Goal: Task Accomplishment & Management: Complete application form

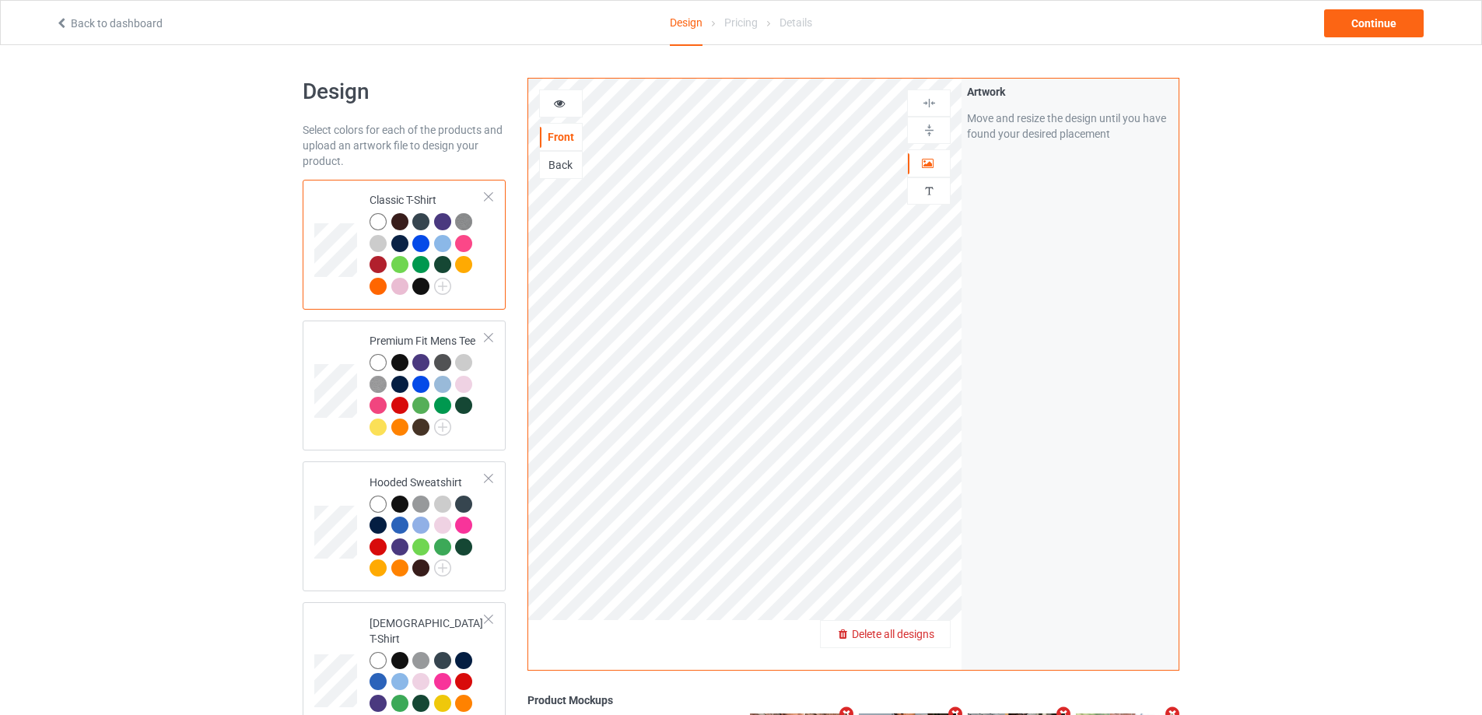
click at [929, 634] on span "Delete all designs" at bounding box center [893, 634] width 82 height 12
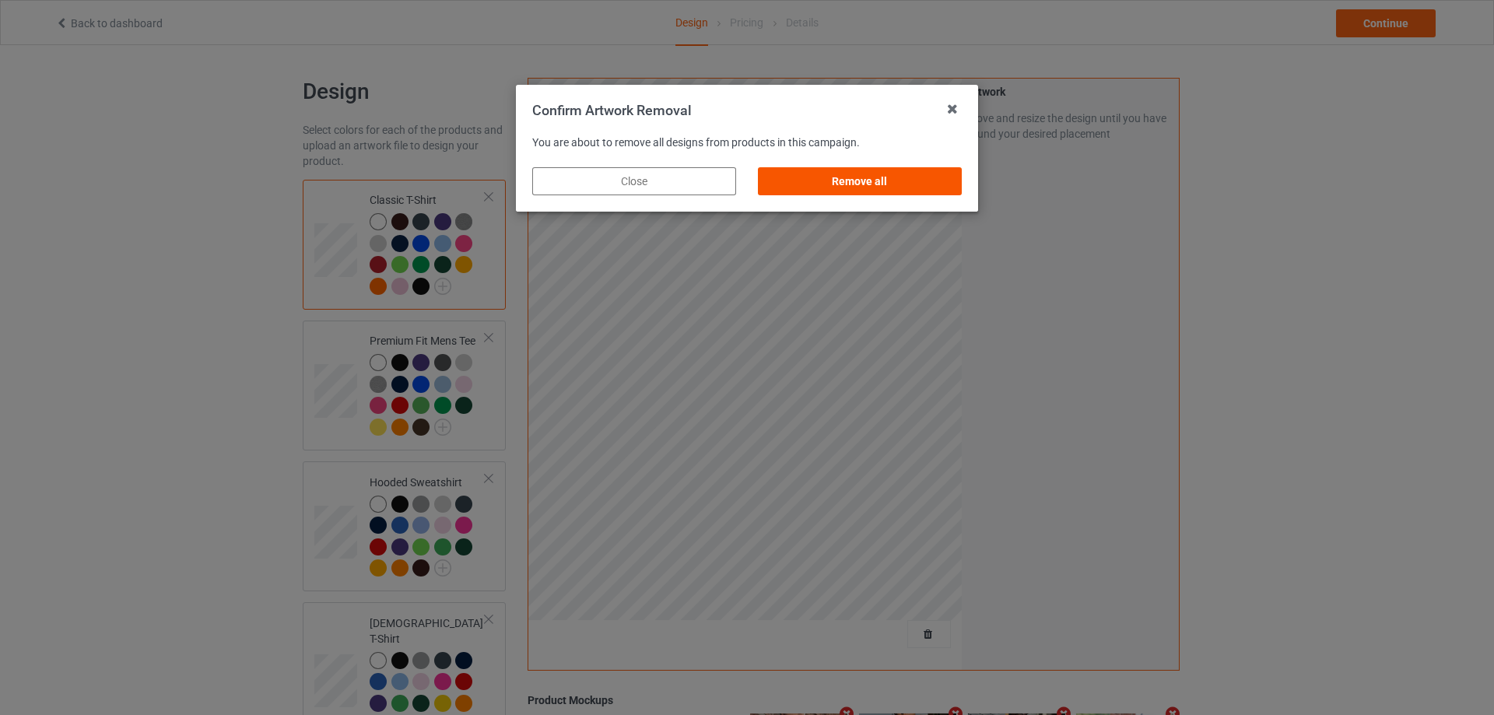
click at [887, 178] on div "Remove all" at bounding box center [860, 181] width 204 height 28
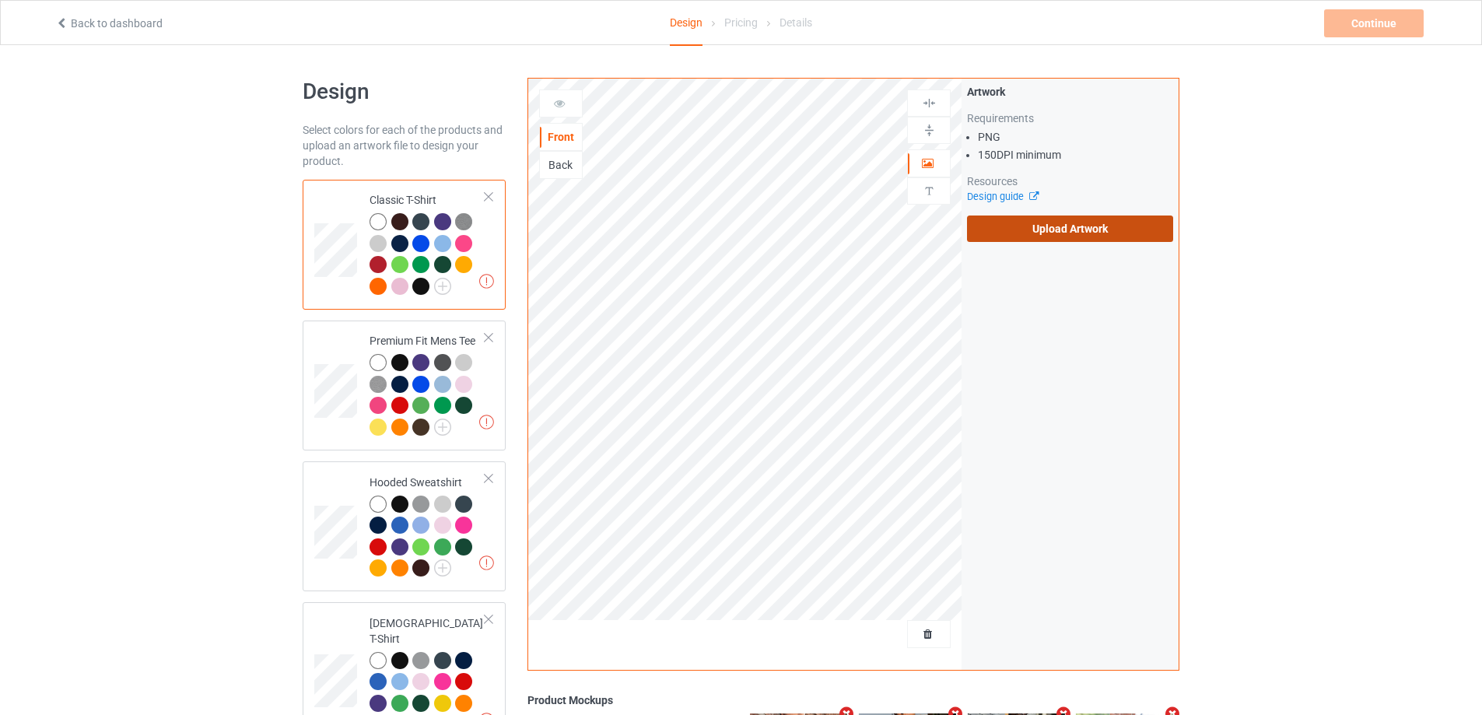
click at [1035, 227] on label "Upload Artwork" at bounding box center [1070, 228] width 206 height 26
click at [0, 0] on input "Upload Artwork" at bounding box center [0, 0] width 0 height 0
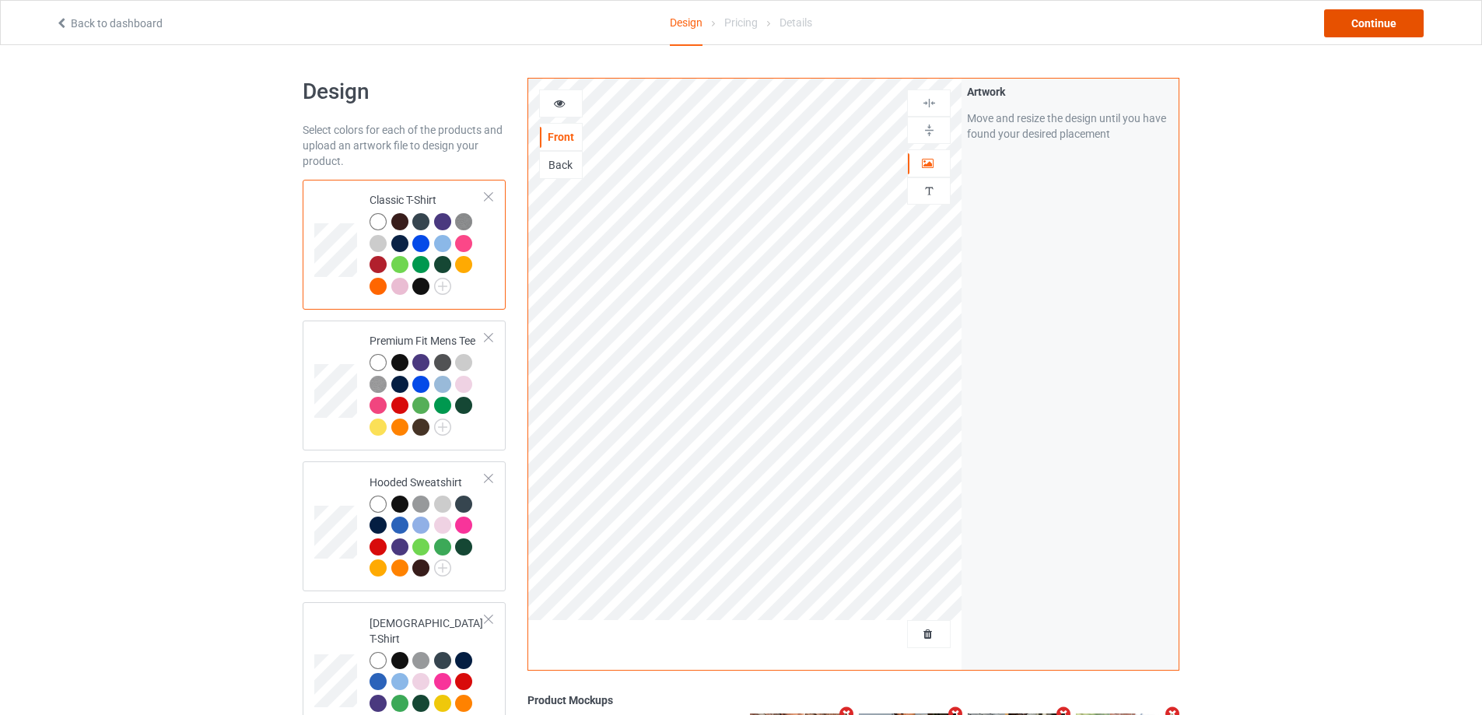
click at [1371, 28] on div "Continue" at bounding box center [1374, 23] width 100 height 28
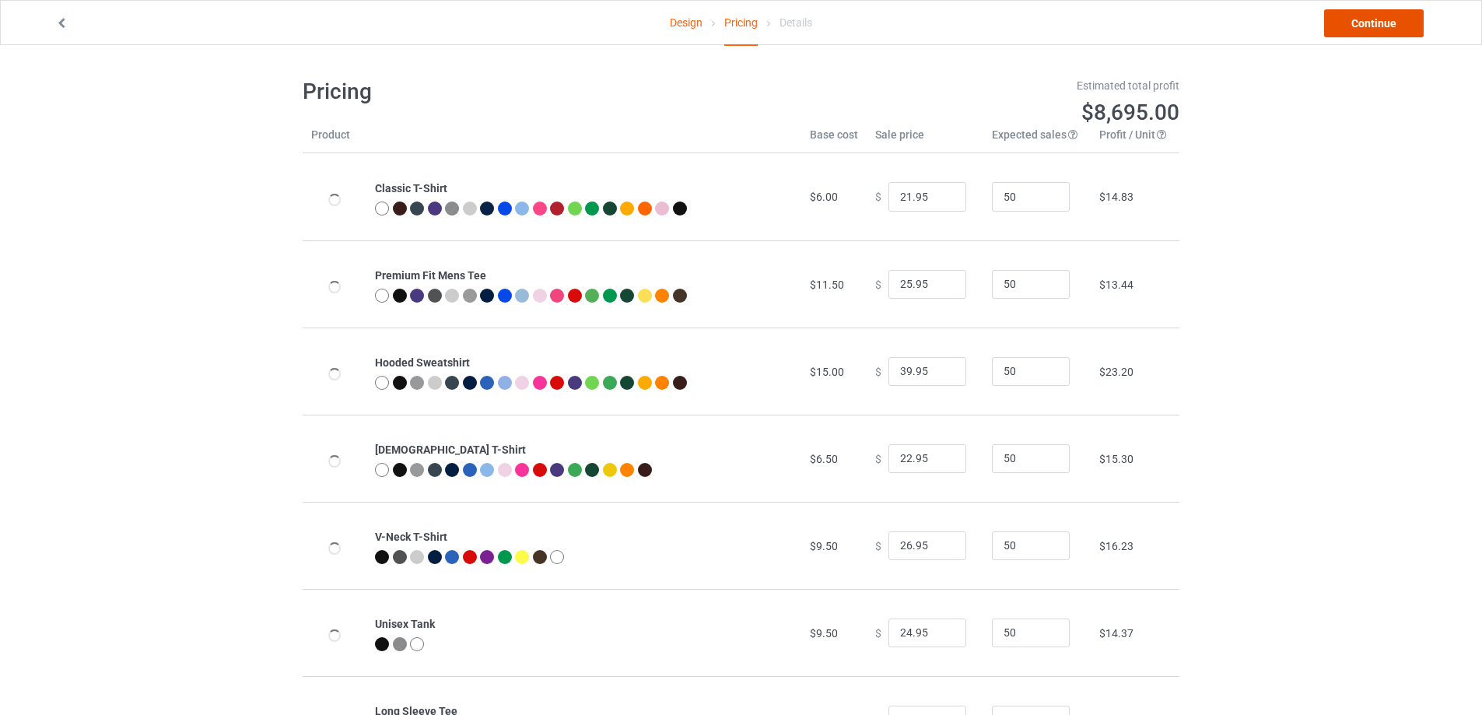
click at [1372, 26] on link "Continue" at bounding box center [1374, 23] width 100 height 28
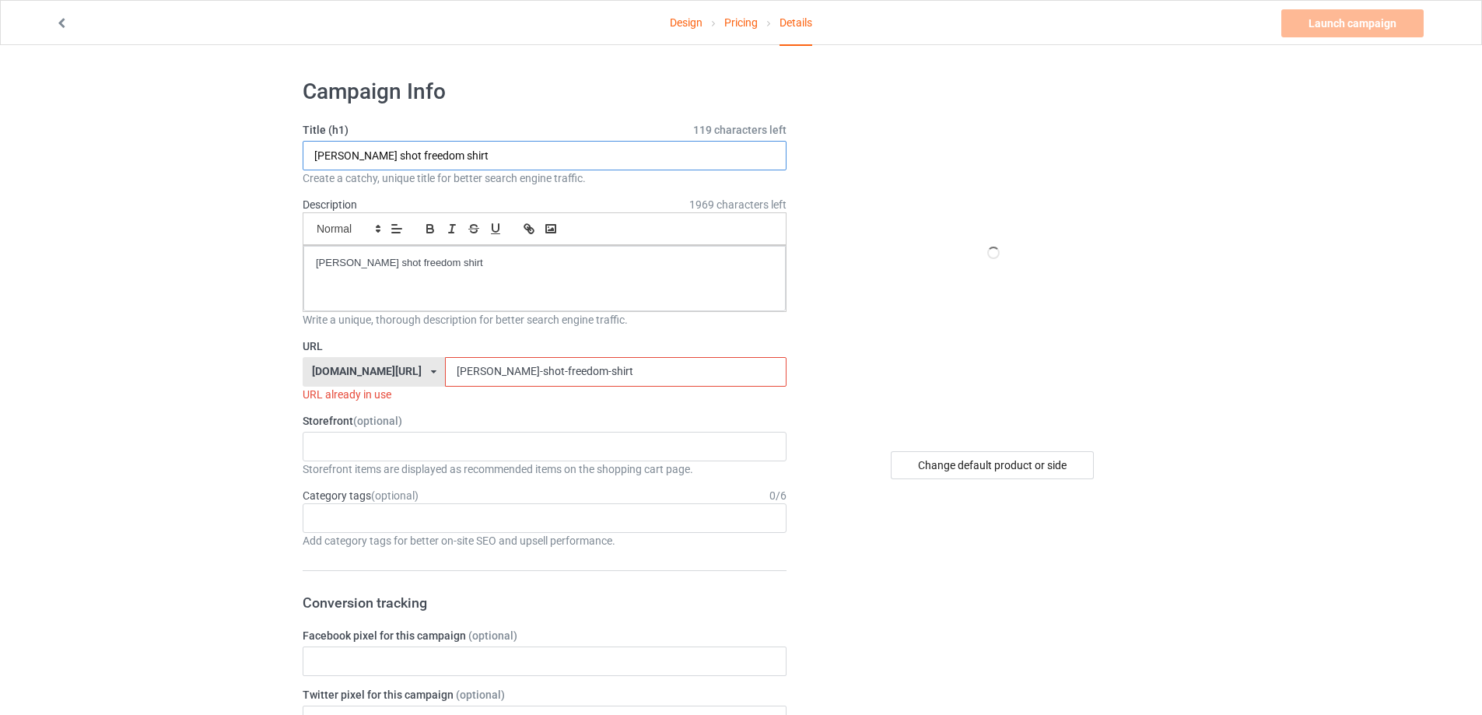
drag, startPoint x: 204, startPoint y: 149, endPoint x: 281, endPoint y: 170, distance: 79.8
paste input "Air Israel"
type input "Air Israel shirt"
drag, startPoint x: 384, startPoint y: 258, endPoint x: 208, endPoint y: 259, distance: 175.8
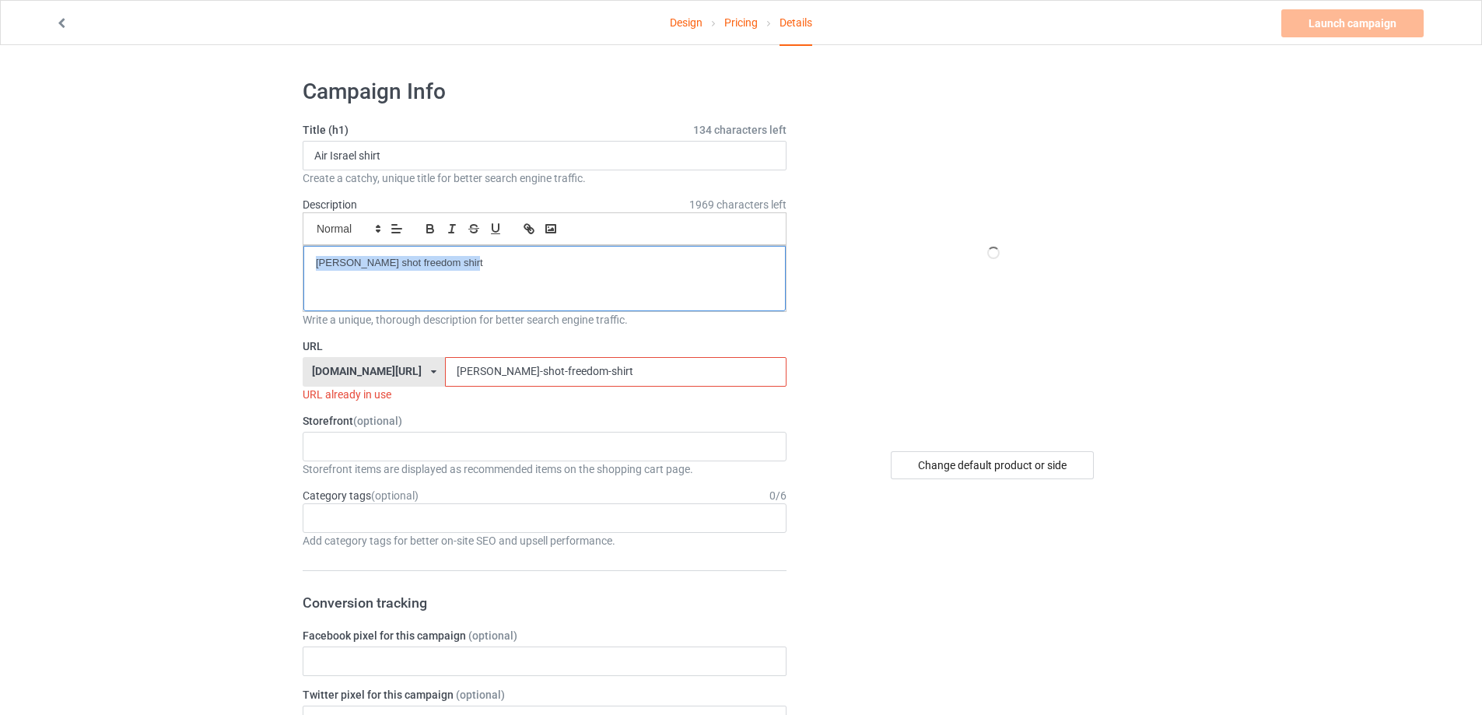
drag, startPoint x: 572, startPoint y: 388, endPoint x: 327, endPoint y: 380, distance: 244.4
click at [327, 380] on div "URL [DOMAIN_NAME][URL] [DOMAIN_NAME][URL] [DOMAIN_NAME][URL] 5cd2f964b197f721e1…" at bounding box center [545, 370] width 484 height 64
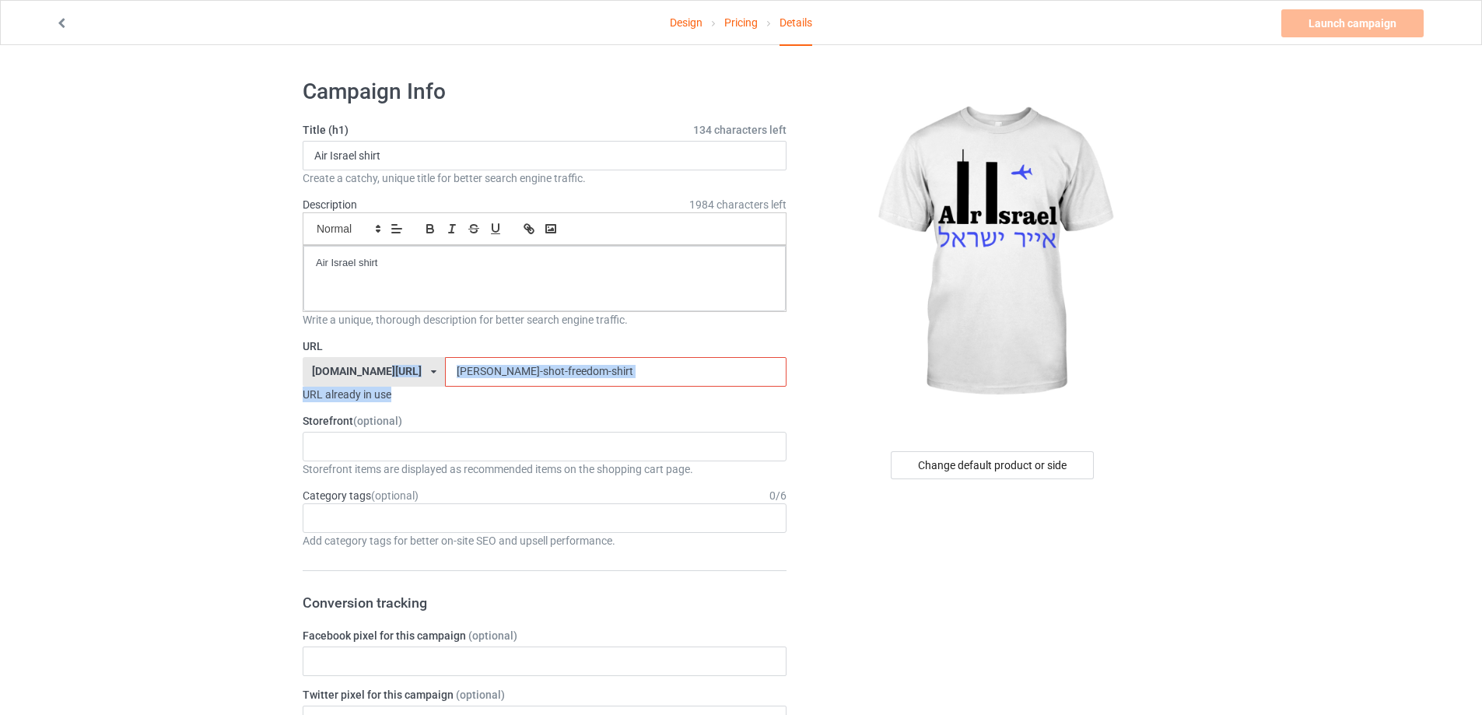
click at [553, 371] on input "[PERSON_NAME]-shot-freedom-shirt" at bounding box center [615, 372] width 341 height 30
drag, startPoint x: 551, startPoint y: 371, endPoint x: 351, endPoint y: 371, distance: 199.9
click at [351, 371] on div "[DOMAIN_NAME][URL] [DOMAIN_NAME][URL] [DOMAIN_NAME][URL] 5cd2f964b197f721e1cad2…" at bounding box center [545, 372] width 484 height 30
paste input "Air Israel"
drag, startPoint x: 429, startPoint y: 369, endPoint x: 428, endPoint y: 380, distance: 10.1
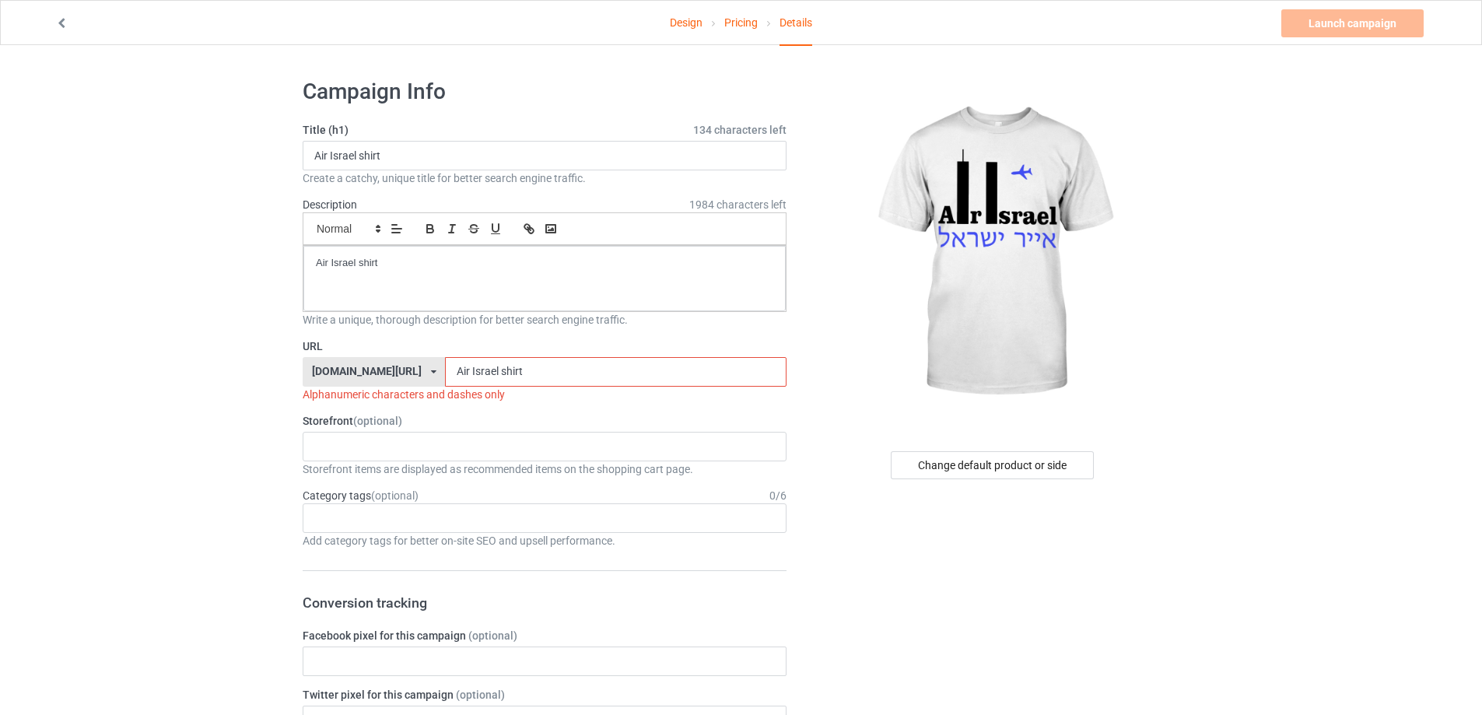
click at [445, 372] on input "Air Israel shirt" at bounding box center [615, 372] width 341 height 30
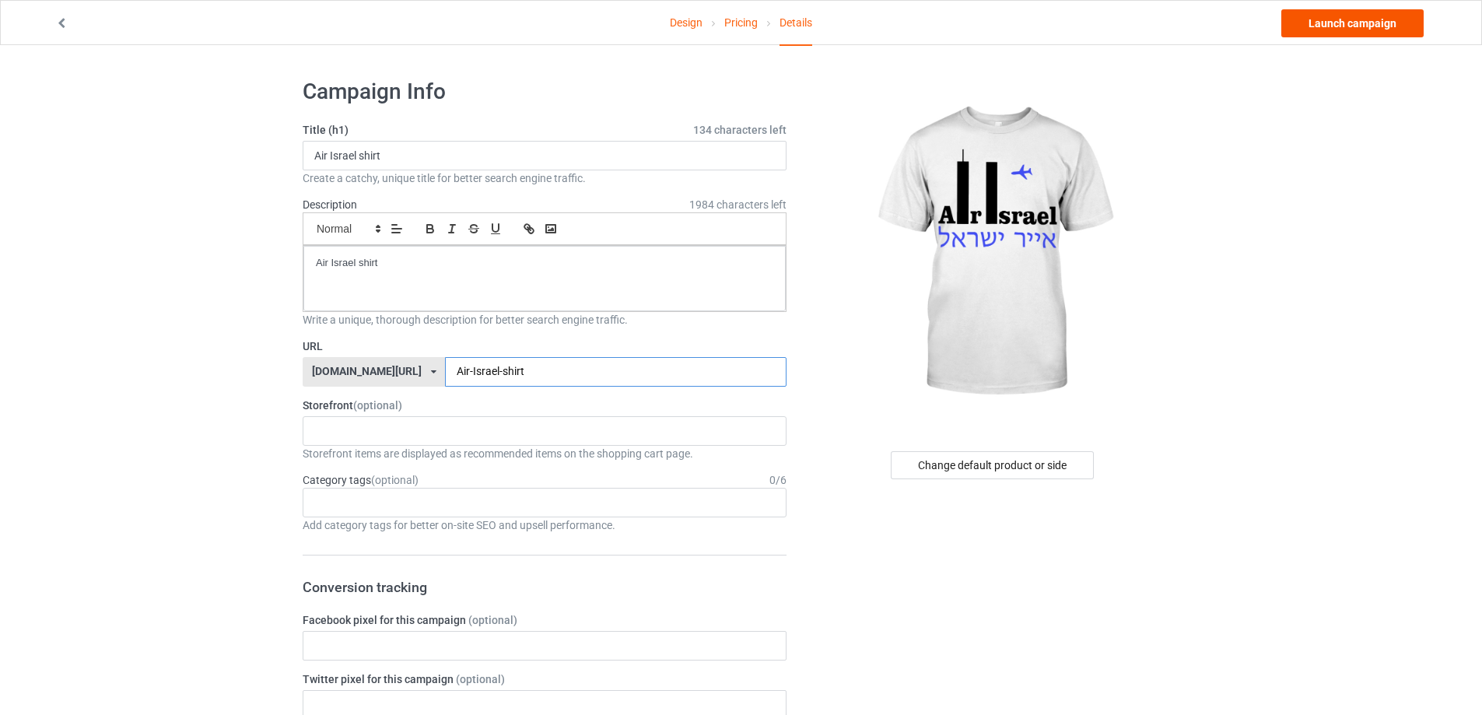
type input "Air-Israel-shirt"
click at [1342, 32] on link "Launch campaign" at bounding box center [1352, 23] width 142 height 28
